Goal: Task Accomplishment & Management: Use online tool/utility

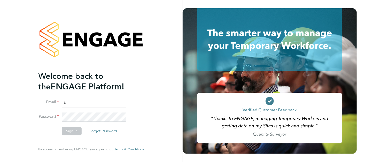
type input "b"
type input "[PERSON_NAME][EMAIL_ADDRESS][PERSON_NAME][PERSON_NAME][DOMAIN_NAME]"
click at [74, 132] on button "Sign In" at bounding box center [72, 131] width 20 height 8
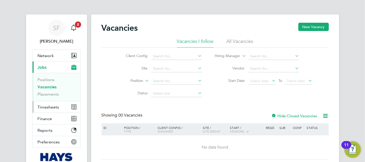
click at [48, 106] on span "Timesheets" at bounding box center [48, 107] width 21 height 5
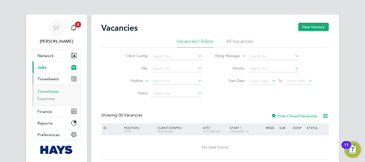
drag, startPoint x: 49, startPoint y: 91, endPoint x: 79, endPoint y: 99, distance: 31.1
click at [49, 91] on link "Timesheets" at bounding box center [48, 91] width 21 height 5
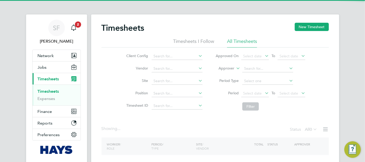
click at [228, 68] on label "Approver" at bounding box center [222, 68] width 23 height 5
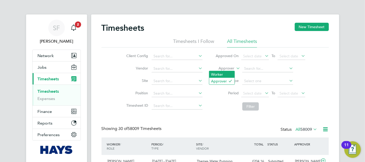
click at [223, 72] on li "Worker" at bounding box center [221, 74] width 25 height 7
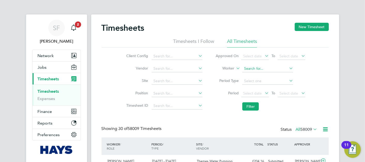
click at [257, 66] on li "Worker" at bounding box center [260, 69] width 103 height 12
click at [263, 68] on input at bounding box center [267, 68] width 51 height 7
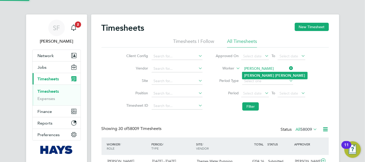
click at [267, 74] on li "Chris Wade" at bounding box center [274, 75] width 65 height 7
type input "Chris Wade"
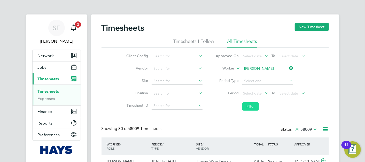
click at [252, 105] on button "Filter" at bounding box center [250, 106] width 17 height 8
click at [288, 67] on icon at bounding box center [288, 68] width 0 height 7
click at [267, 67] on input at bounding box center [267, 68] width 51 height 7
click at [267, 74] on li "Russell Thom pson" at bounding box center [278, 75] width 73 height 7
type input "Russell Thompson"
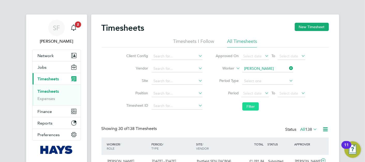
click at [252, 108] on button "Filter" at bounding box center [250, 106] width 17 height 8
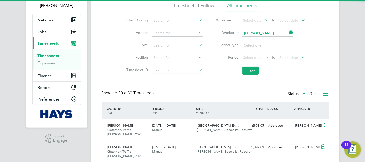
scroll to position [3, 2]
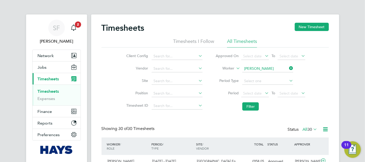
click at [288, 67] on icon at bounding box center [288, 68] width 0 height 7
click at [269, 69] on input at bounding box center [267, 68] width 51 height 7
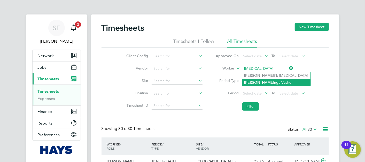
click at [266, 81] on li "Tao nga Vushe" at bounding box center [276, 82] width 68 height 7
type input "Taonga Vushe"
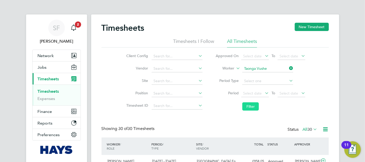
click at [251, 104] on button "Filter" at bounding box center [250, 106] width 17 height 8
